Goal: Task Accomplishment & Management: Manage account settings

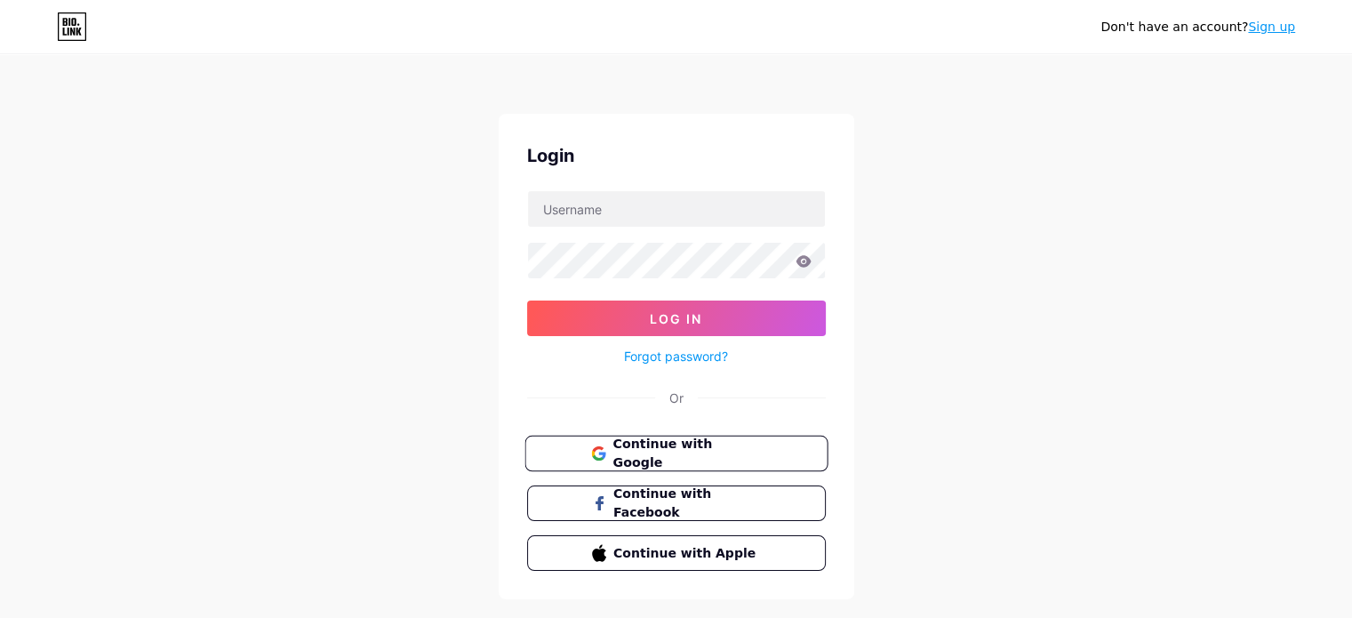
click at [696, 457] on span "Continue with Google" at bounding box center [687, 454] width 148 height 38
